Goal: Check status

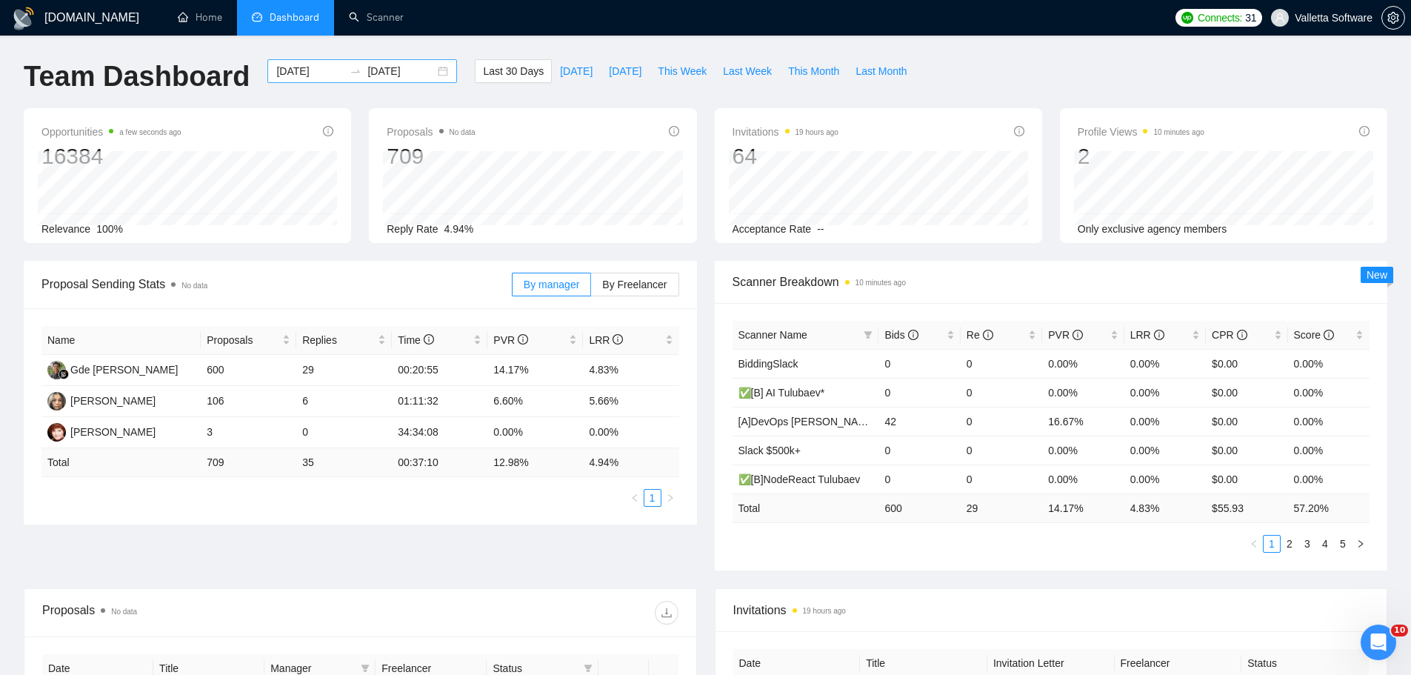
click at [281, 70] on input "[DATE]" at bounding box center [309, 71] width 67 height 16
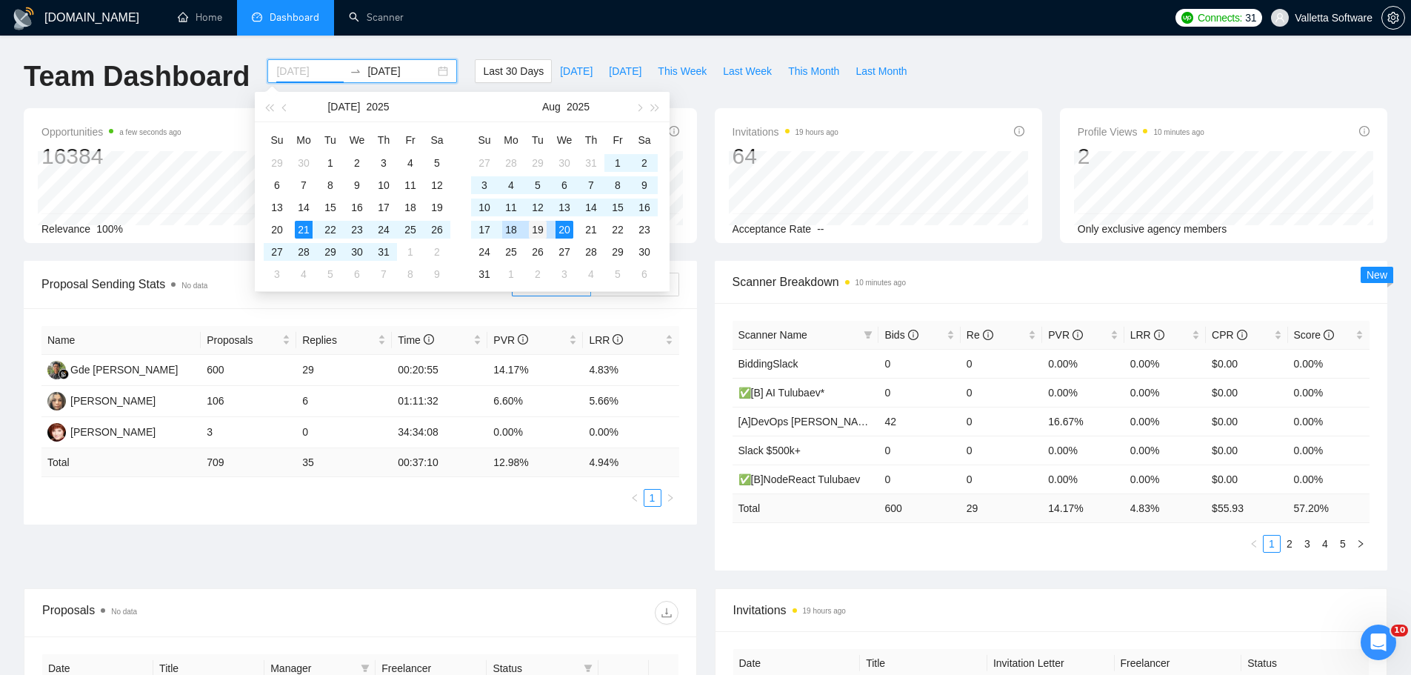
type input "[DATE]"
click at [537, 232] on div "19" at bounding box center [538, 230] width 18 height 18
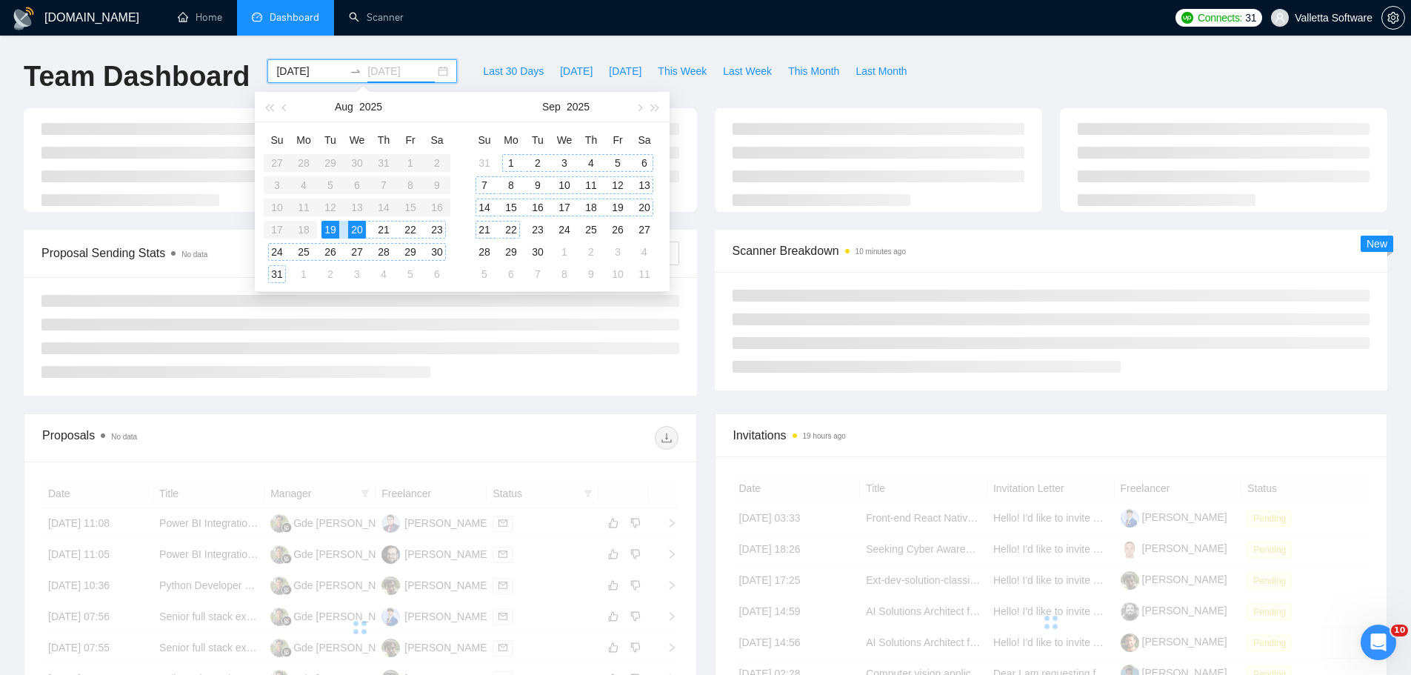
type input "[DATE]"
click at [338, 227] on div "19" at bounding box center [330, 230] width 18 height 18
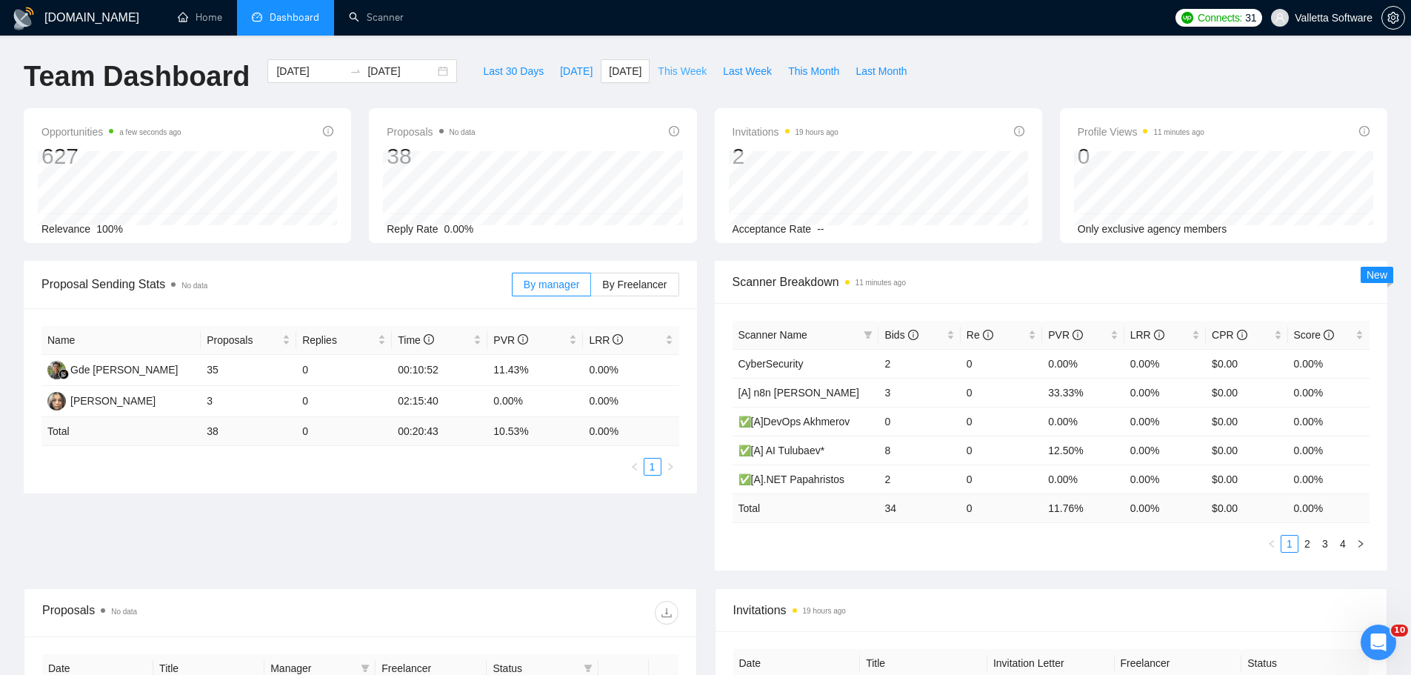
click at [669, 64] on span "This Week" at bounding box center [682, 71] width 49 height 16
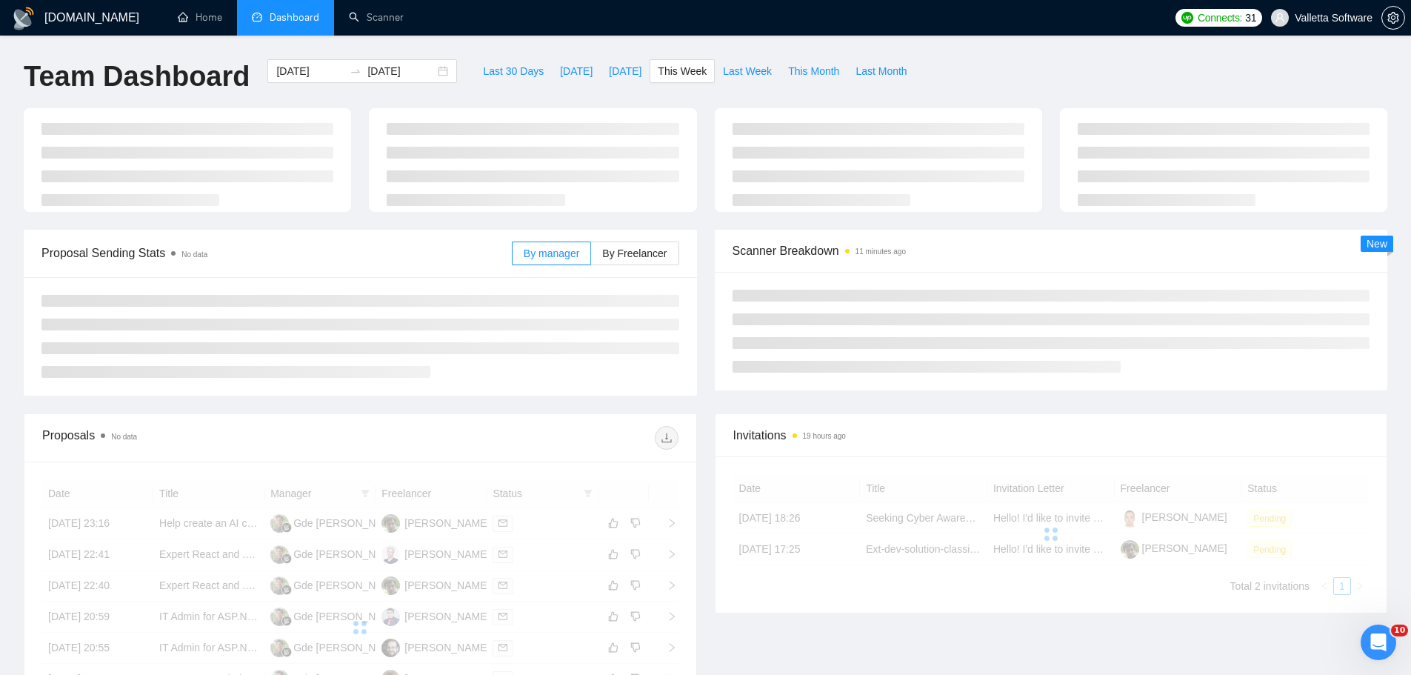
type input "[DATE]"
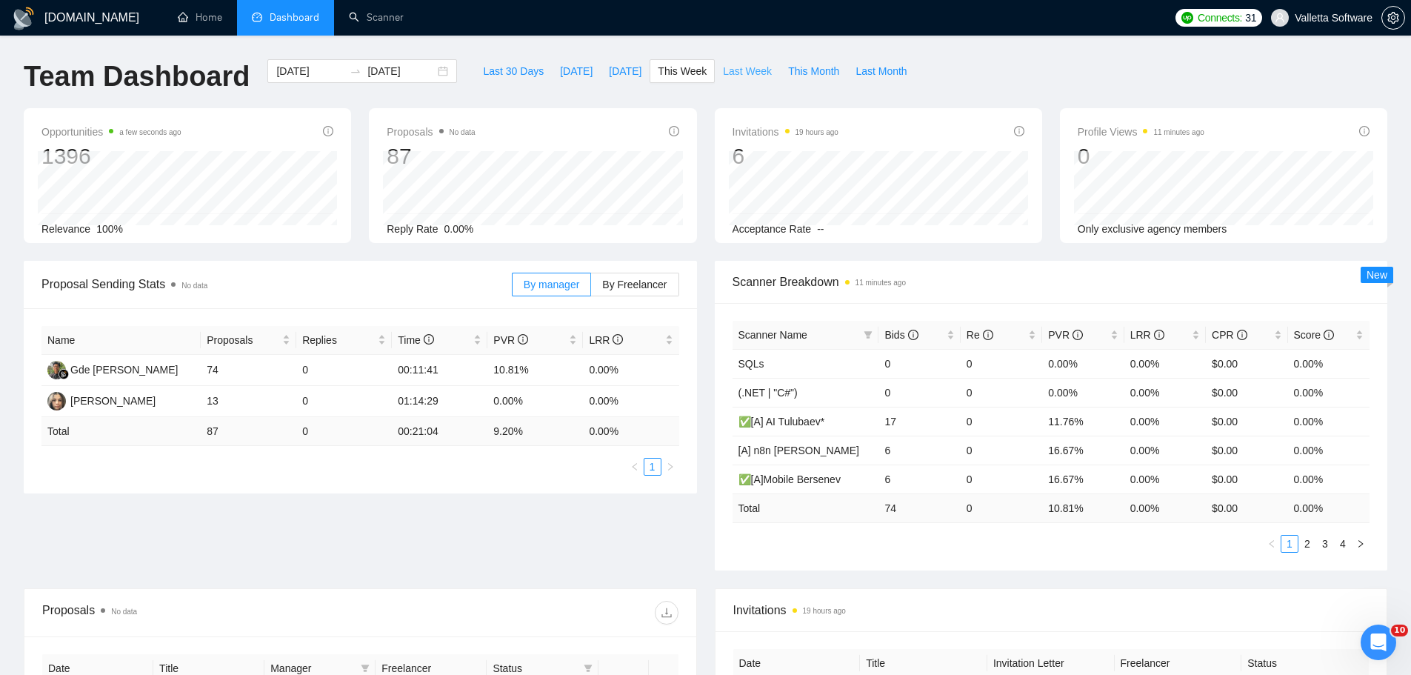
click at [723, 72] on span "Last Week" at bounding box center [747, 71] width 49 height 16
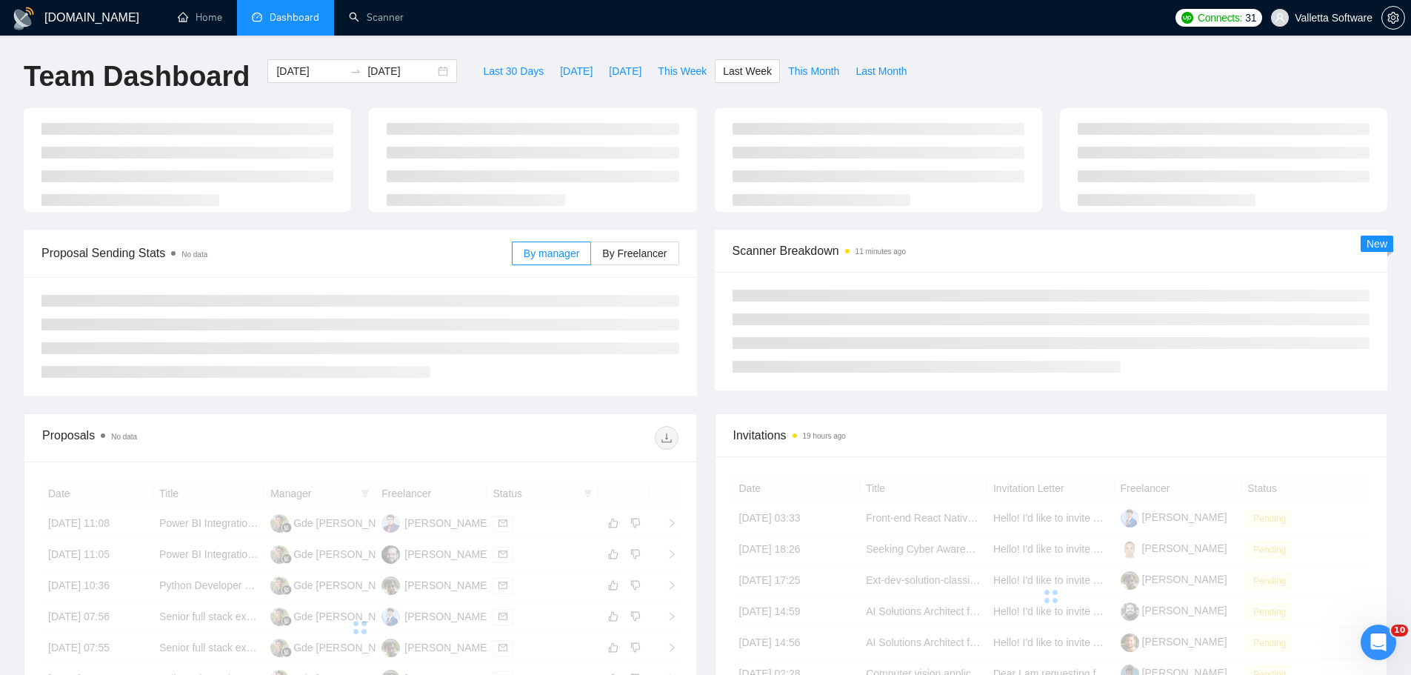
type input "[DATE]"
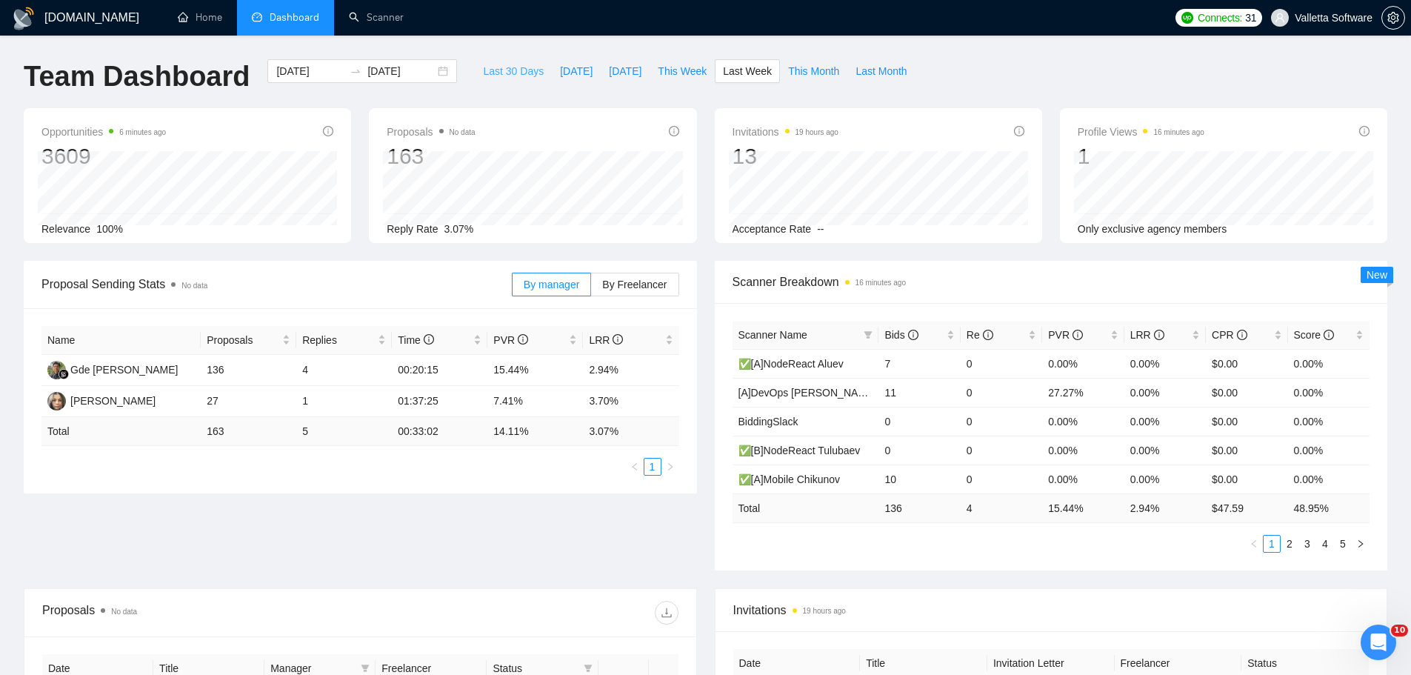
click at [483, 66] on span "Last 30 Days" at bounding box center [513, 71] width 61 height 16
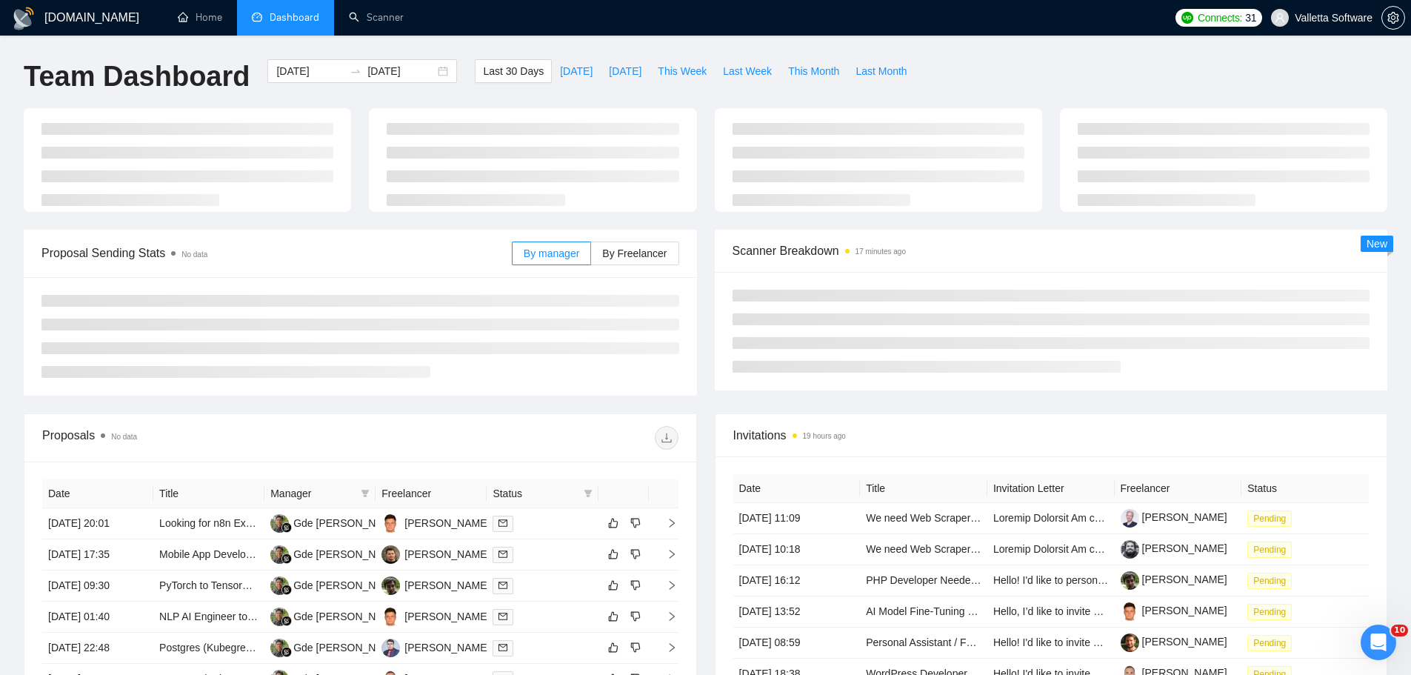
type input "[DATE]"
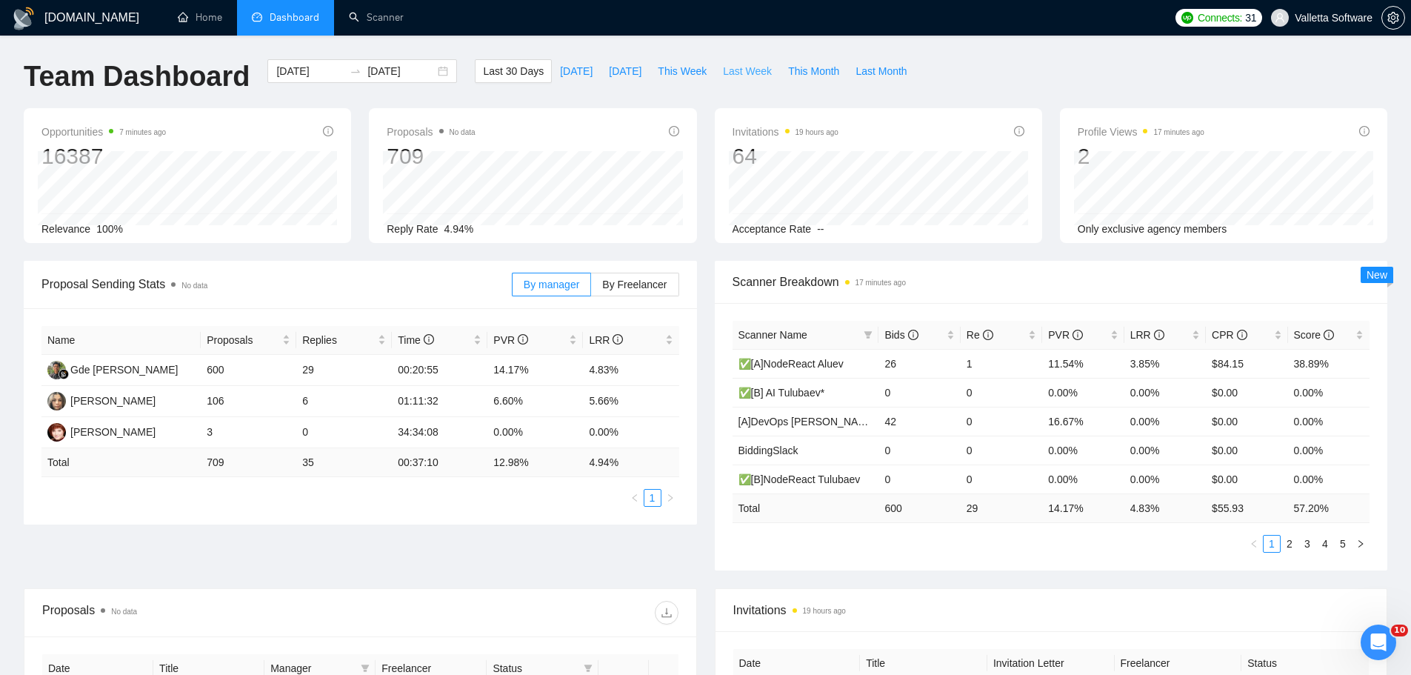
click at [724, 74] on span "Last Week" at bounding box center [747, 71] width 49 height 16
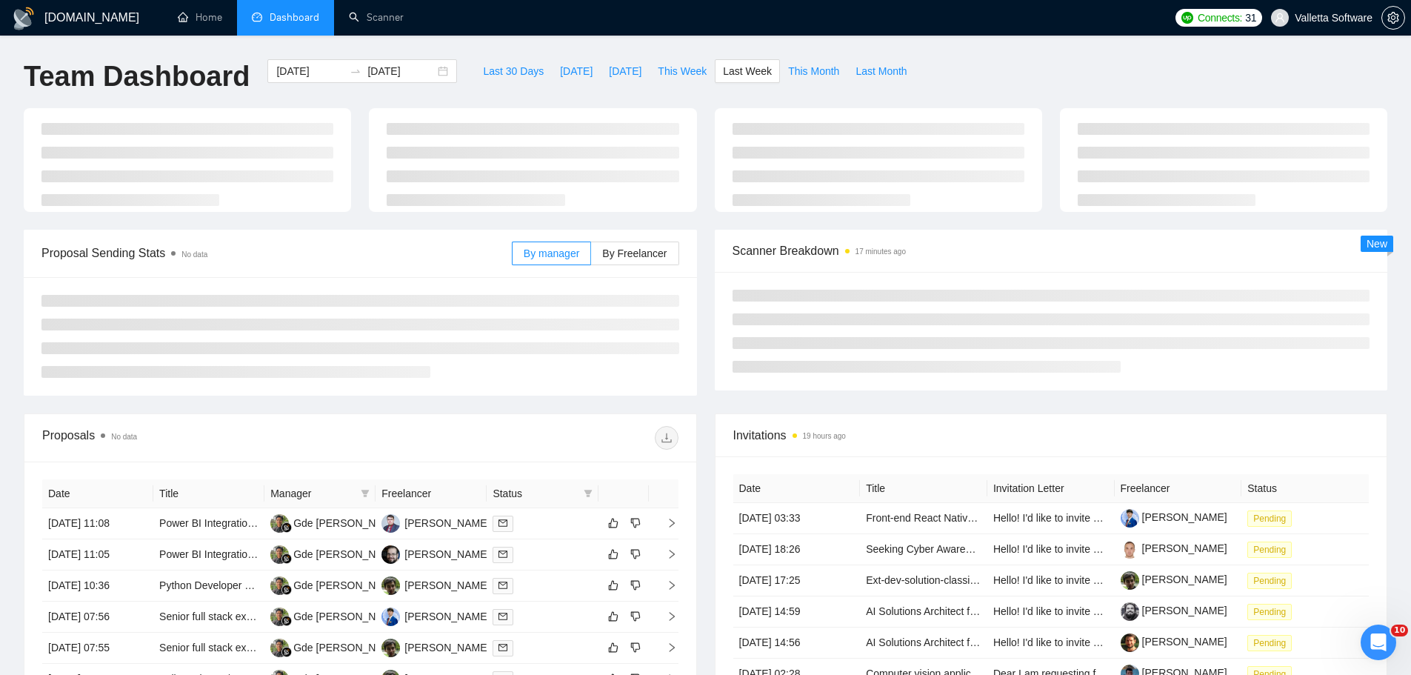
type input "[DATE]"
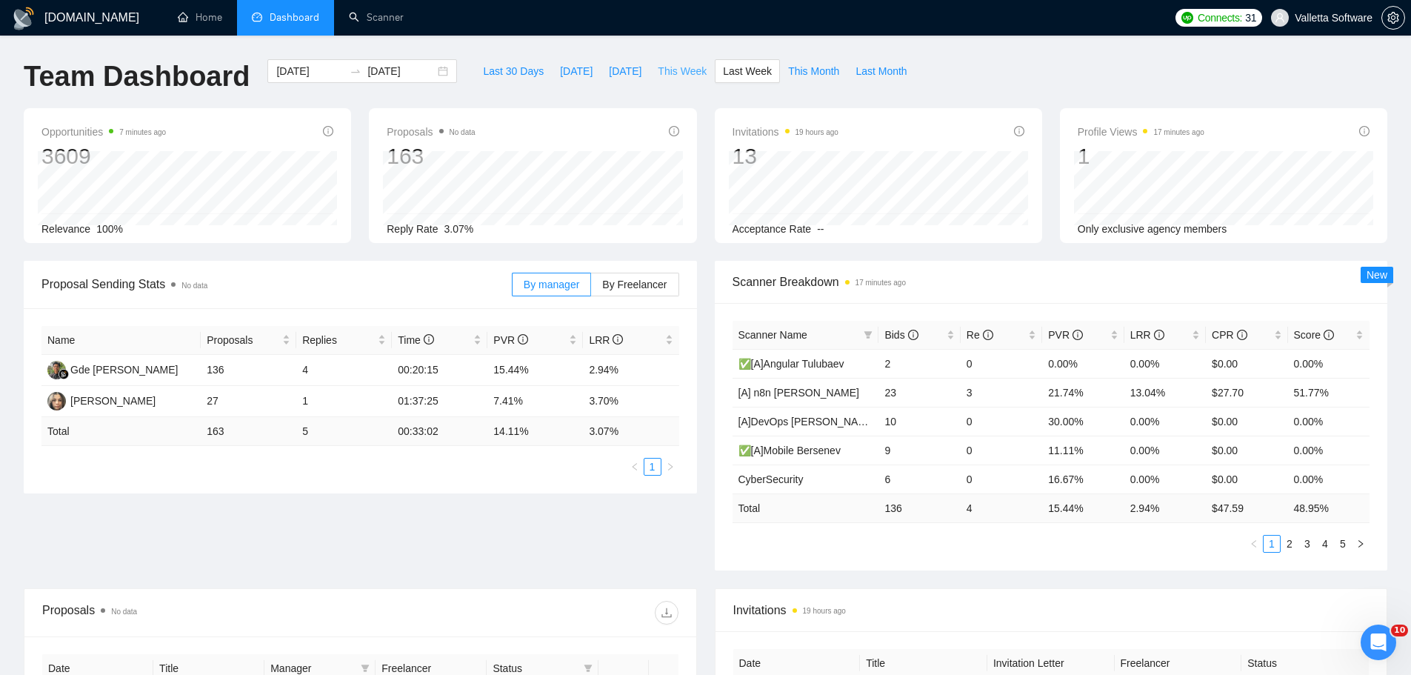
click at [675, 70] on span "This Week" at bounding box center [682, 71] width 49 height 16
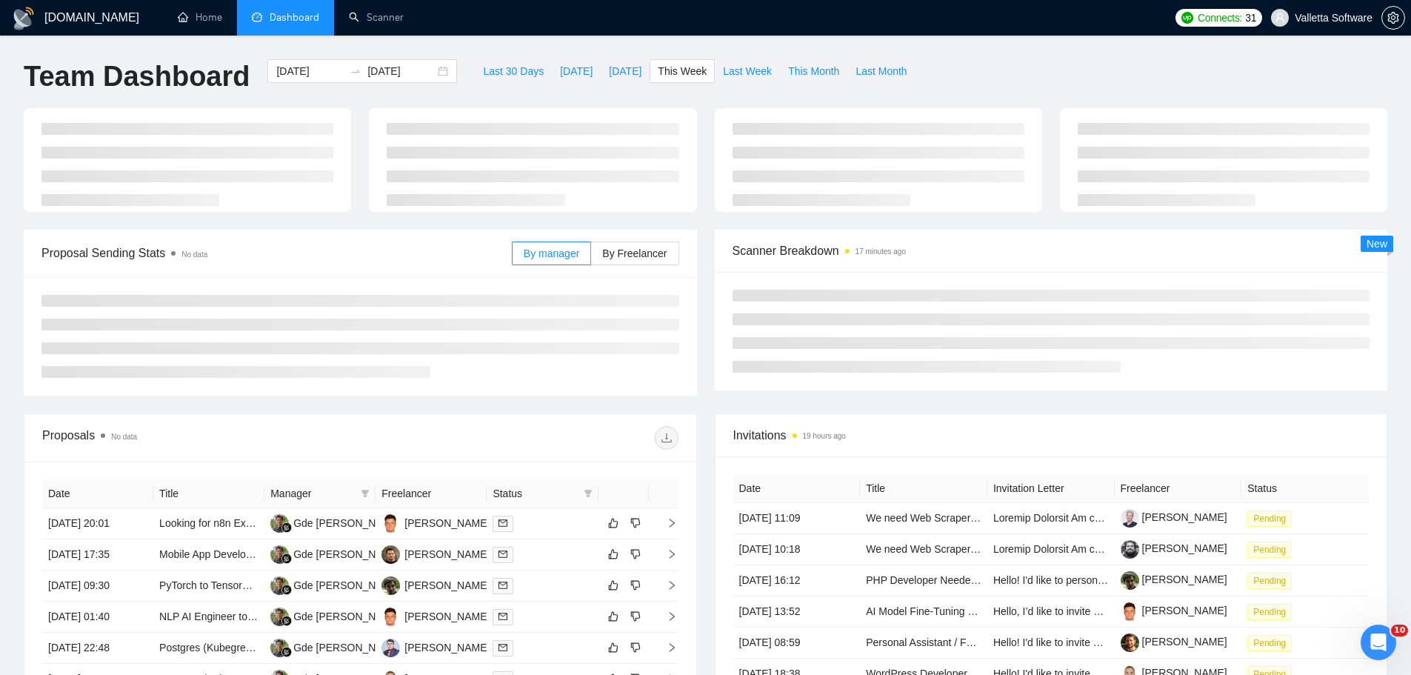
type input "[DATE]"
